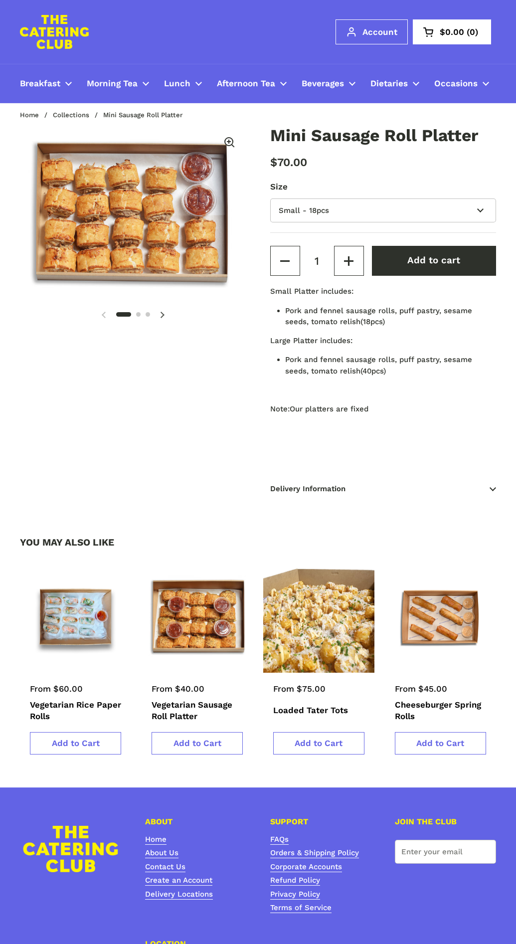
scroll to position [156, 0]
